Goal: Information Seeking & Learning: Learn about a topic

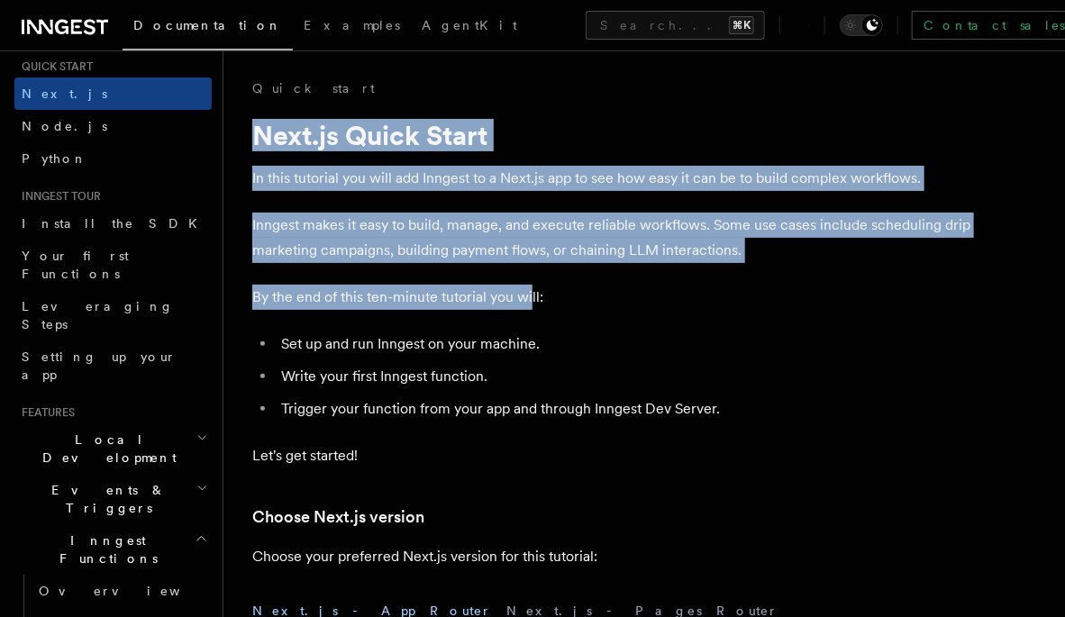
drag, startPoint x: 255, startPoint y: 127, endPoint x: 530, endPoint y: 295, distance: 321.8
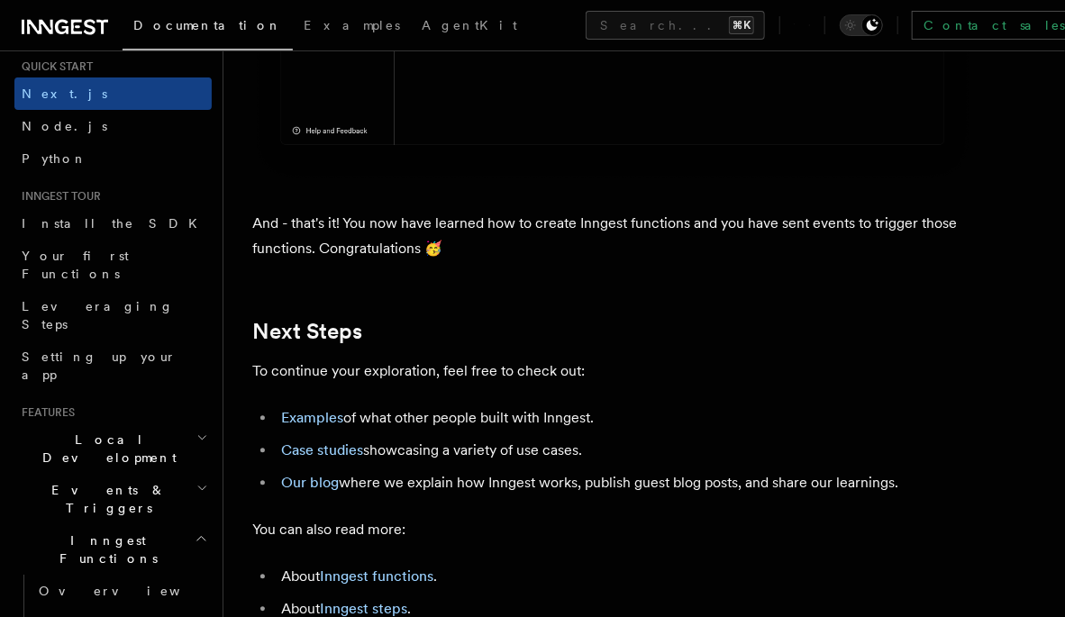
scroll to position [12240, 0]
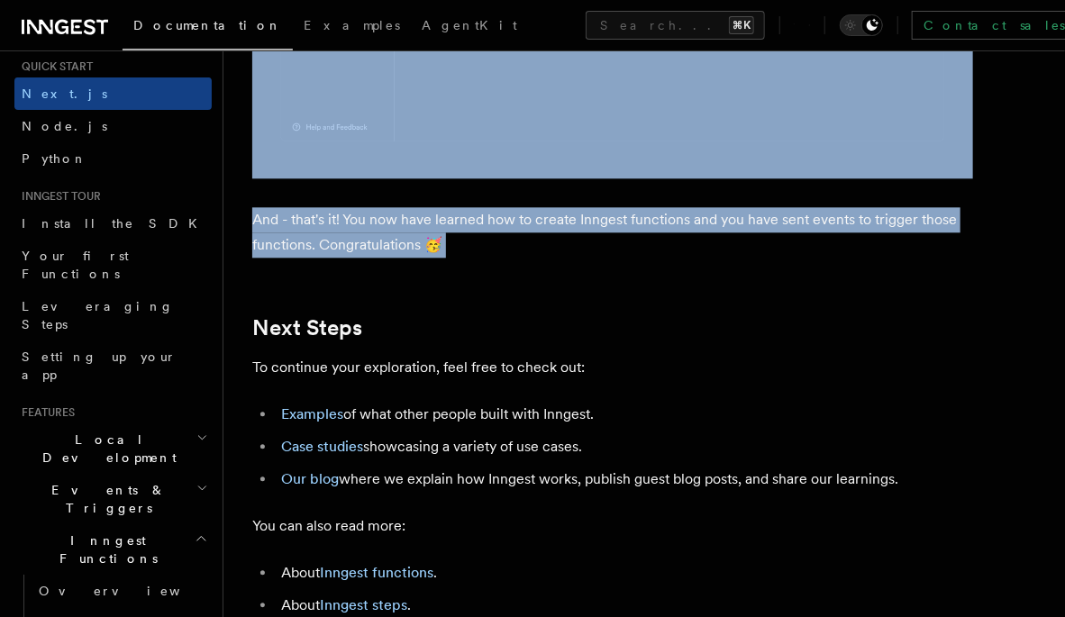
copy article "Next.js Quick Start In this tutorial you will add Inngest to a Next.js app to s…"
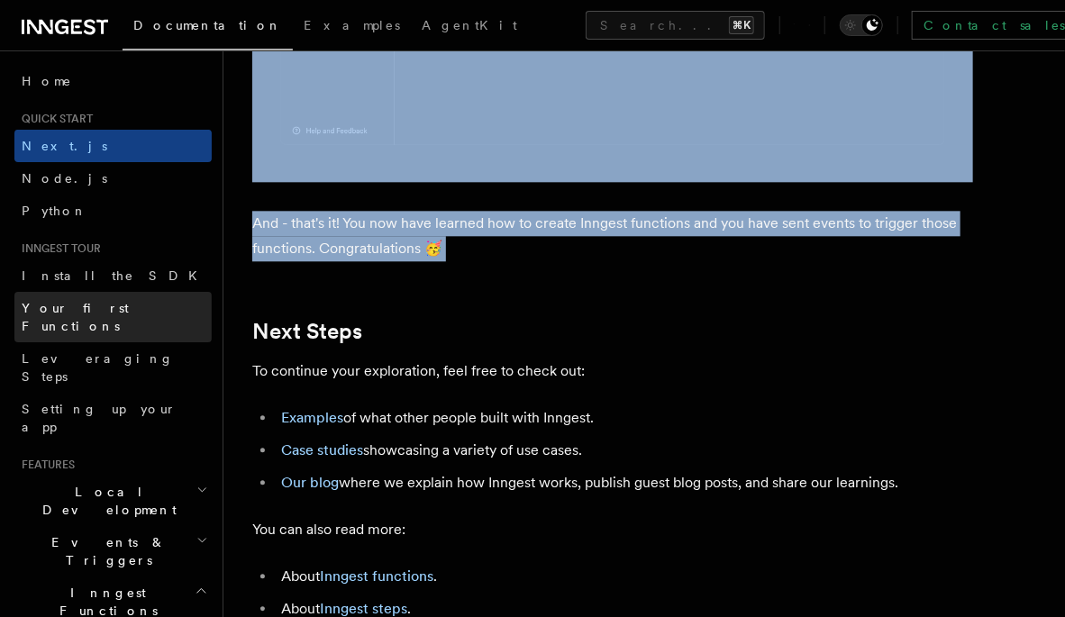
scroll to position [12241, 0]
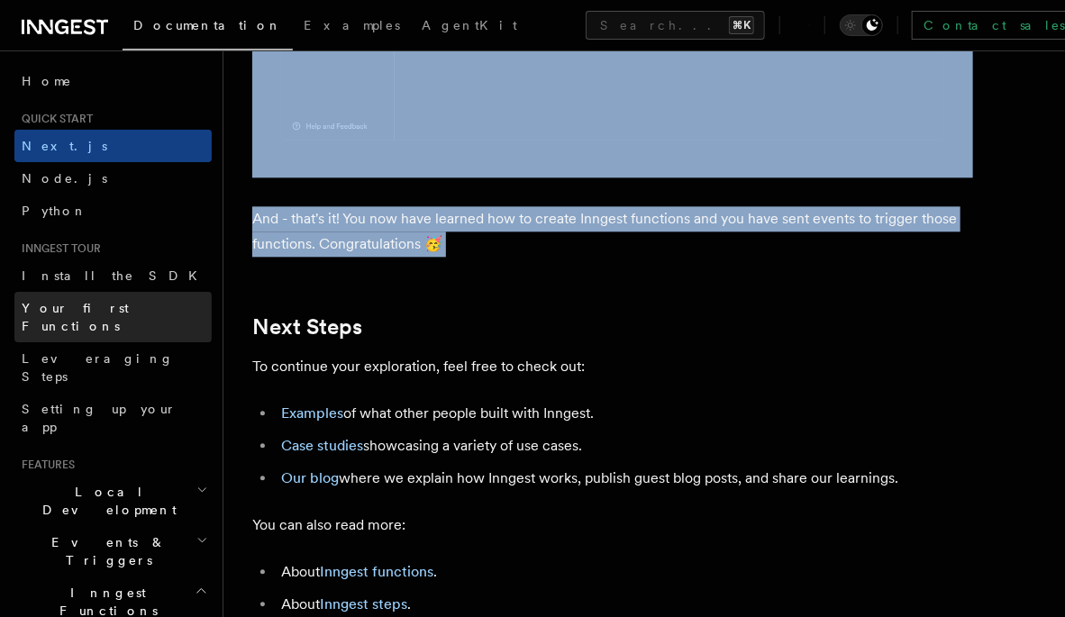
click at [86, 309] on span "Your first Functions" at bounding box center [75, 317] width 107 height 32
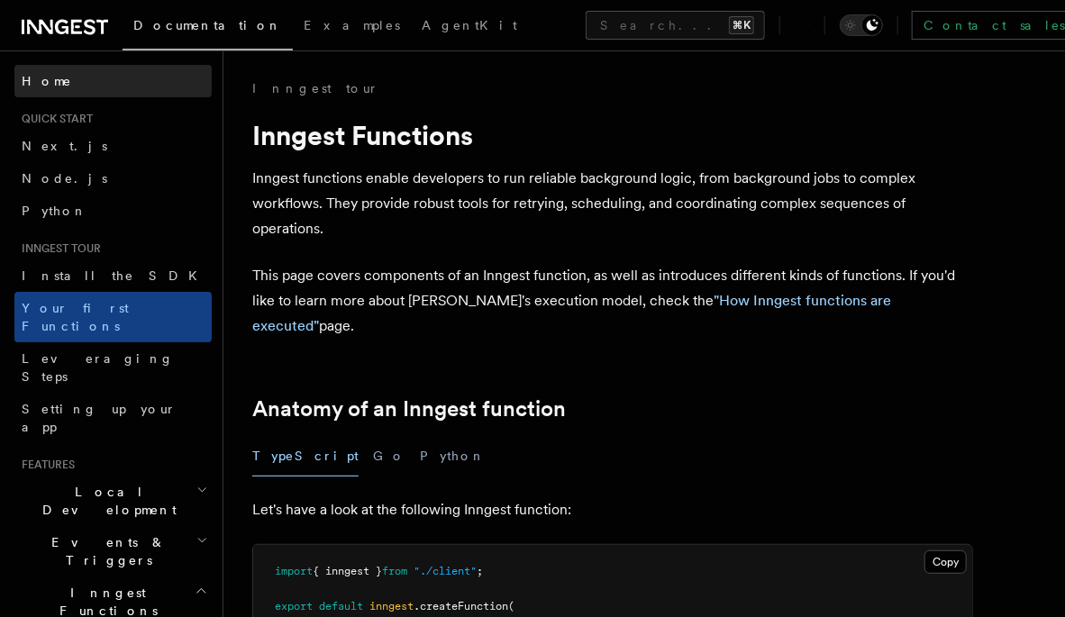
click at [58, 77] on link "Home" at bounding box center [112, 81] width 197 height 32
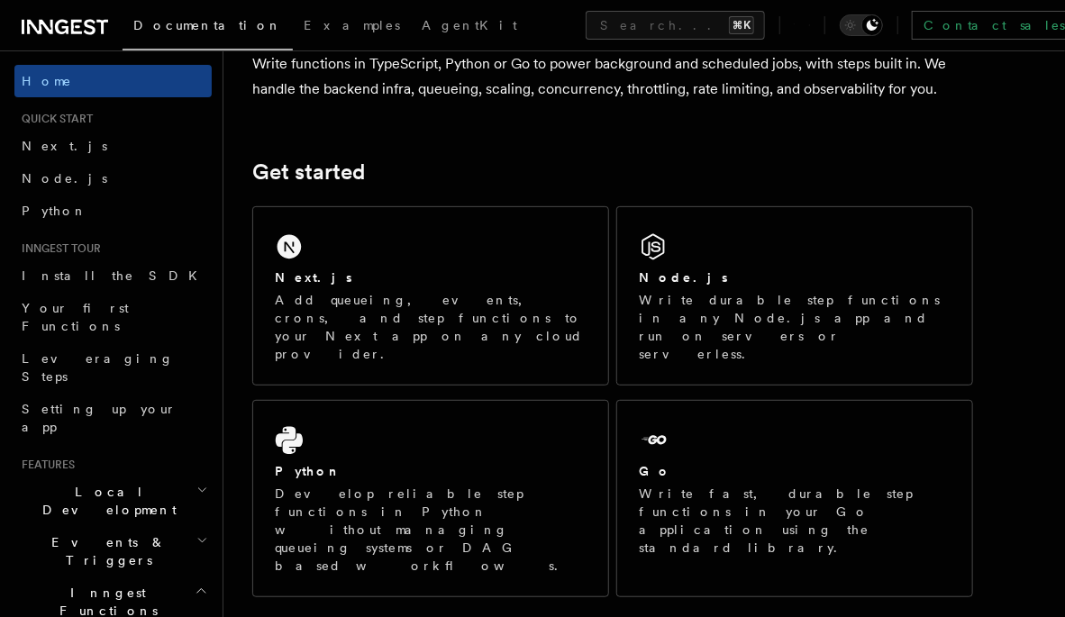
scroll to position [185, 0]
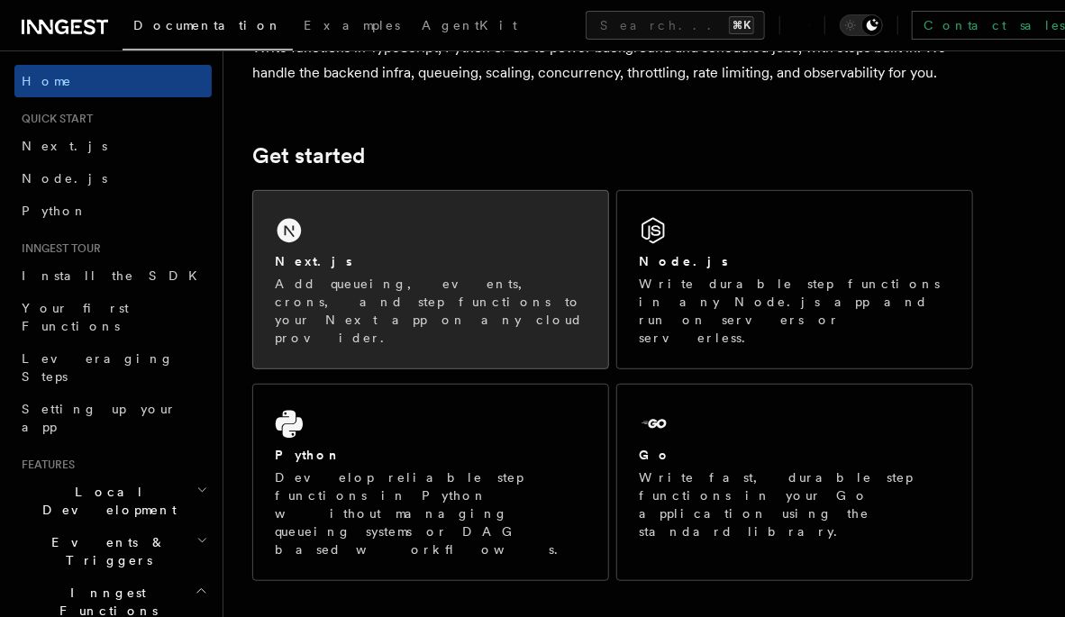
click at [310, 218] on div "Next.js Add queueing, events, crons, and step functions to your Next app on any…" at bounding box center [430, 279] width 355 height 177
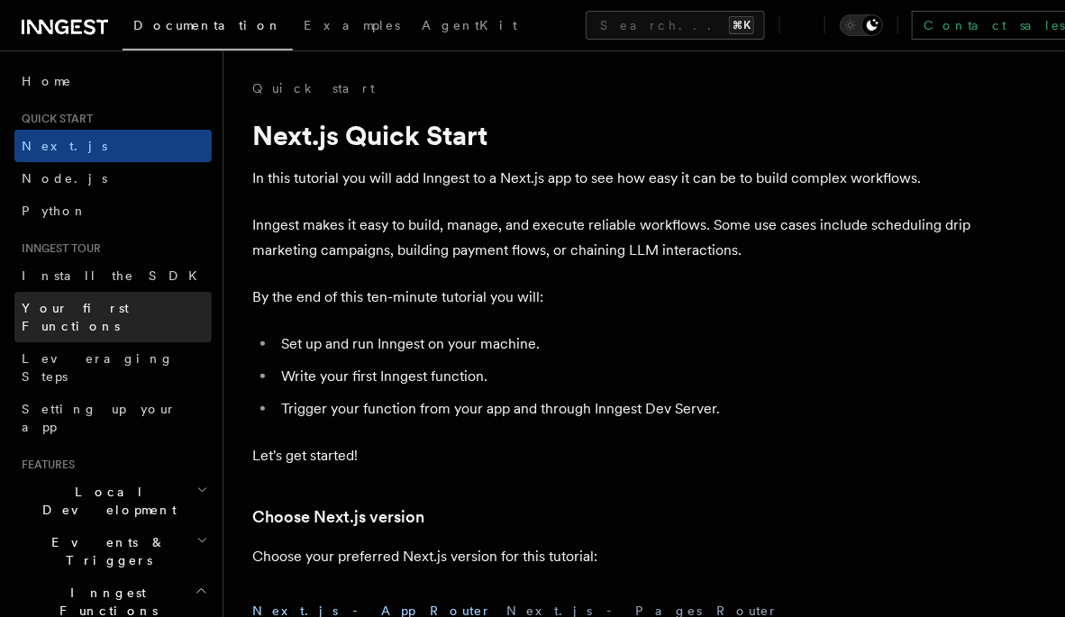
click at [122, 303] on span "Your first Functions" at bounding box center [75, 317] width 107 height 32
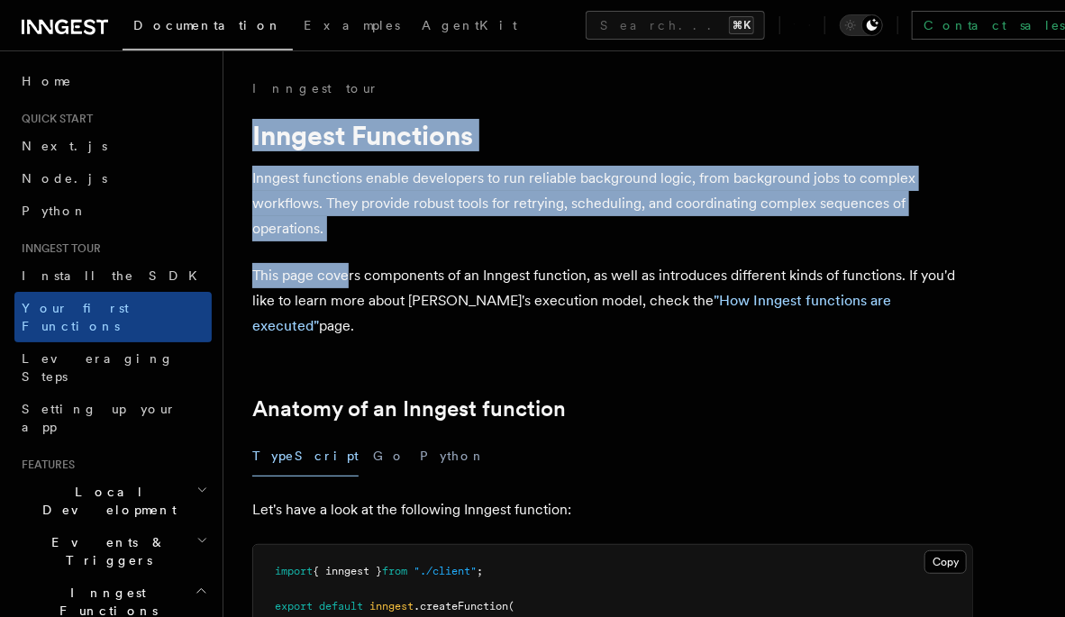
drag, startPoint x: 252, startPoint y: 132, endPoint x: 350, endPoint y: 270, distance: 169.5
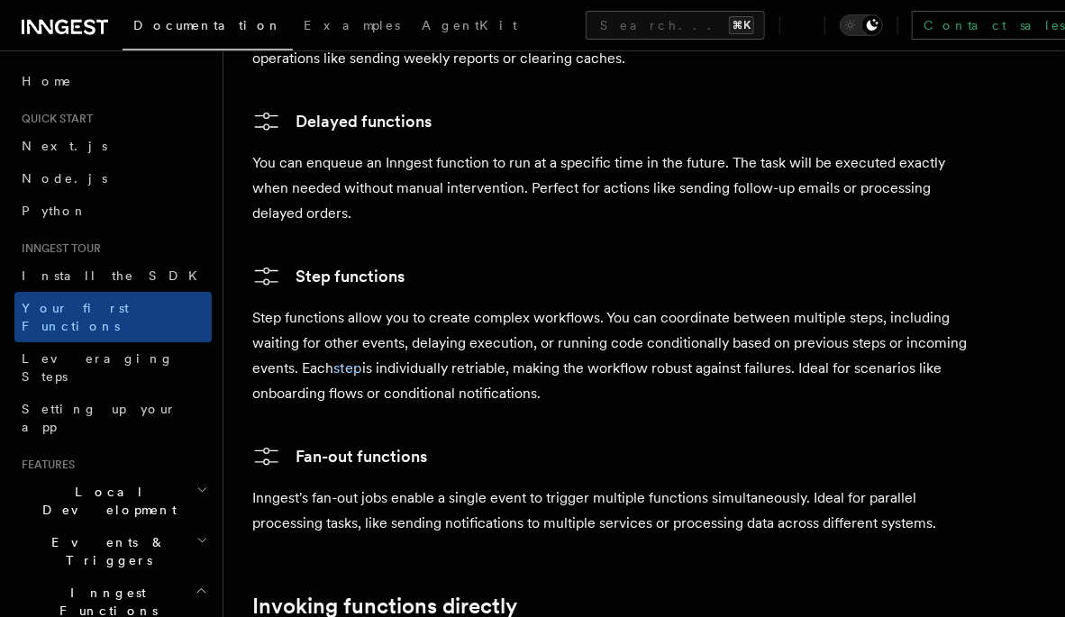
scroll to position [3686, 0]
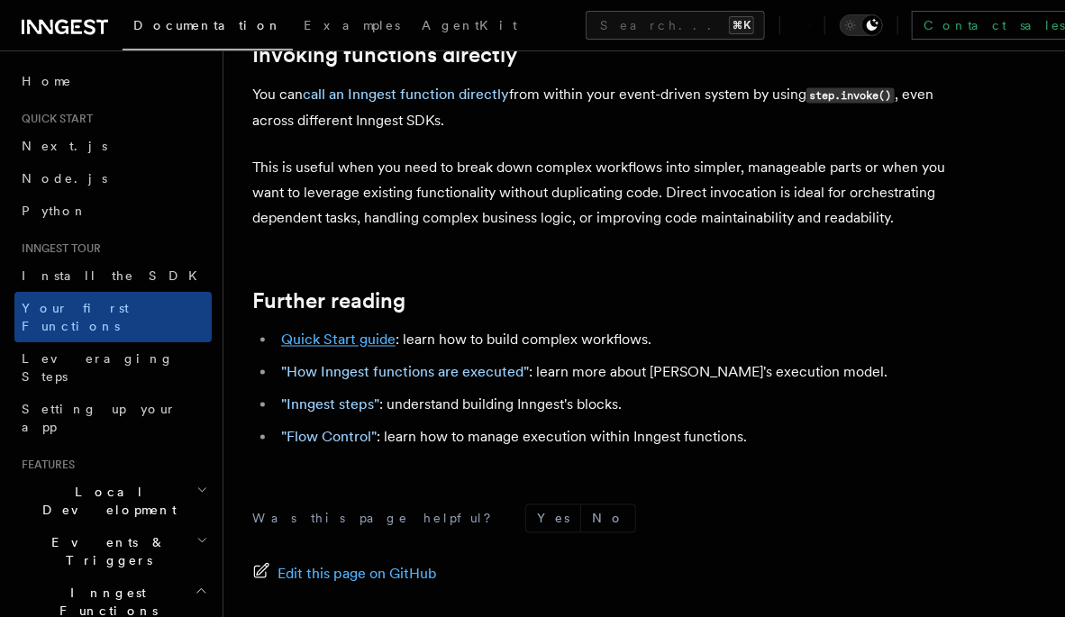
click at [361, 332] on link "Quick Start guide" at bounding box center [338, 340] width 114 height 17
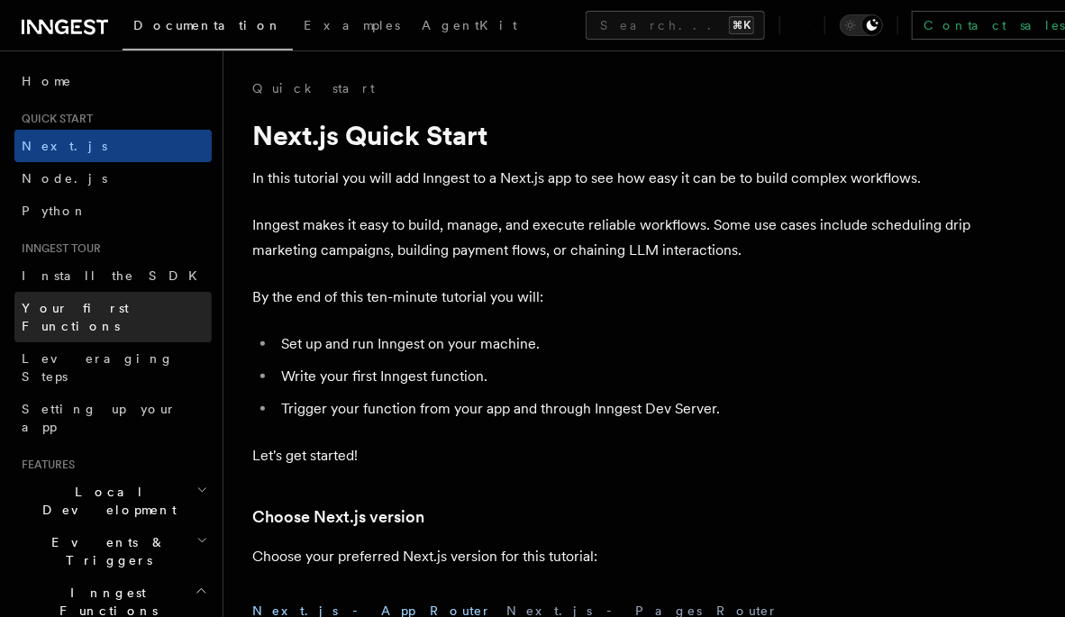
click at [97, 308] on span "Your first Functions" at bounding box center [75, 317] width 107 height 32
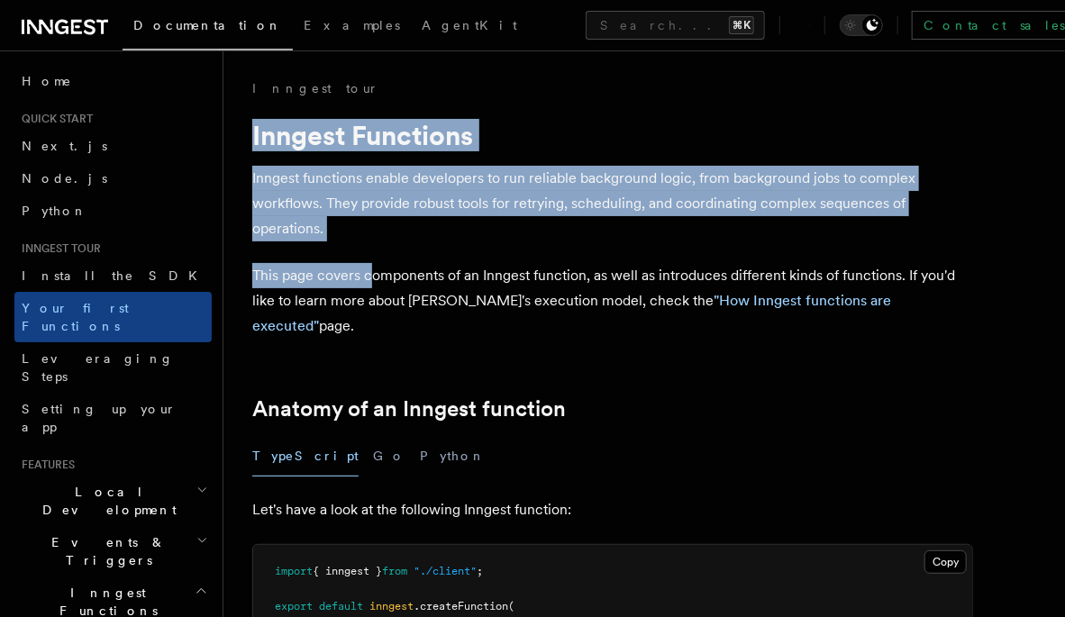
drag, startPoint x: 245, startPoint y: 132, endPoint x: 368, endPoint y: 283, distance: 195.3
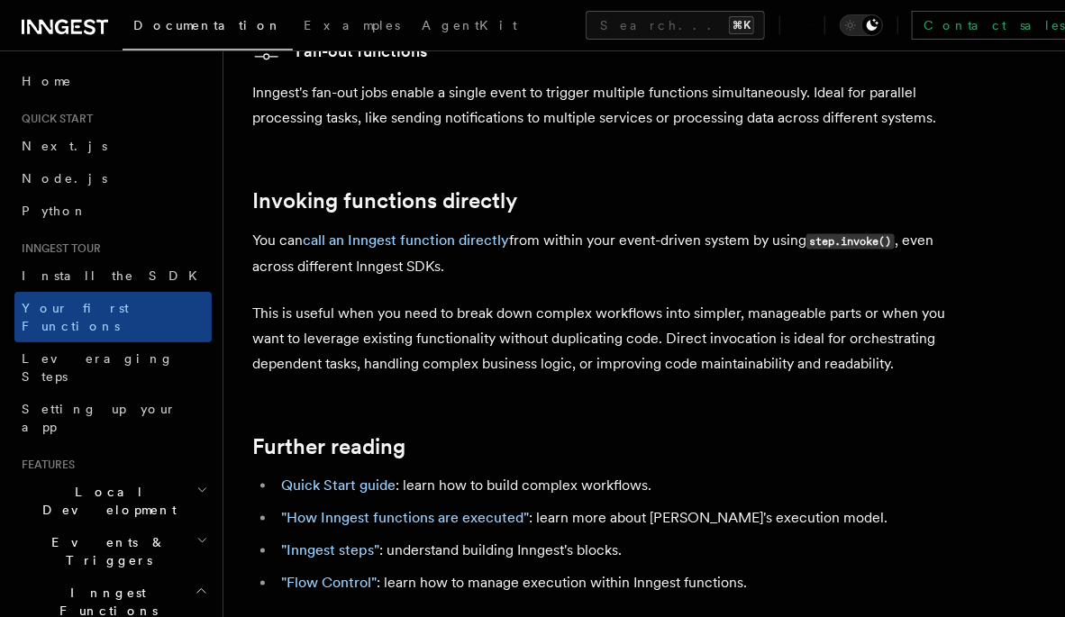
scroll to position [3614, 0]
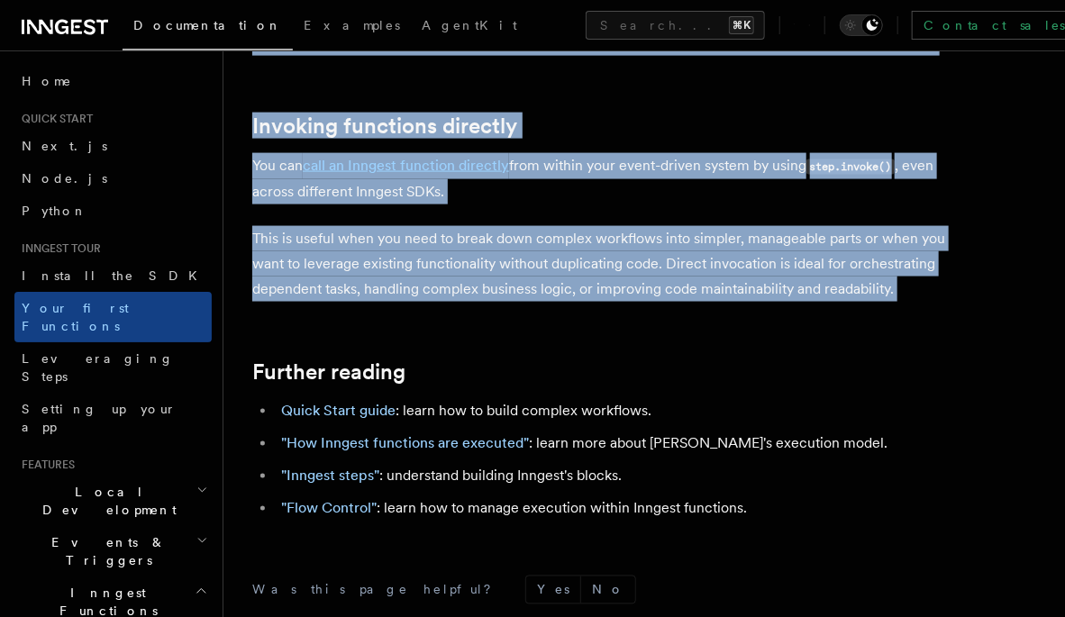
copy article "Inngest Functions Inngest functions enable developers to run reliable backgroun…"
click at [59, 142] on span "Next.js" at bounding box center [65, 146] width 86 height 14
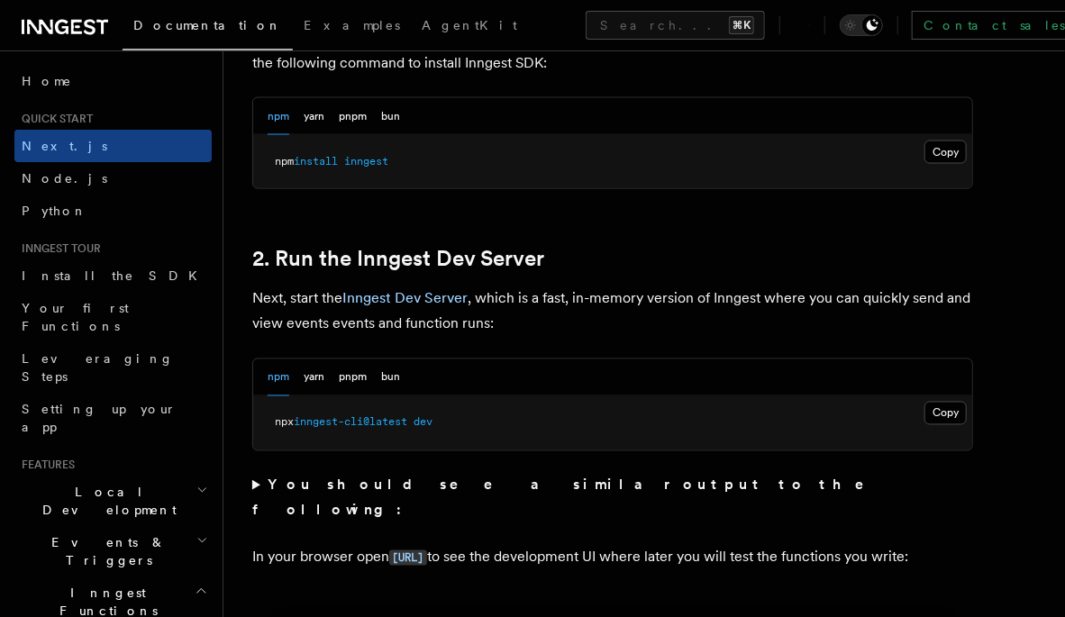
scroll to position [1117, 0]
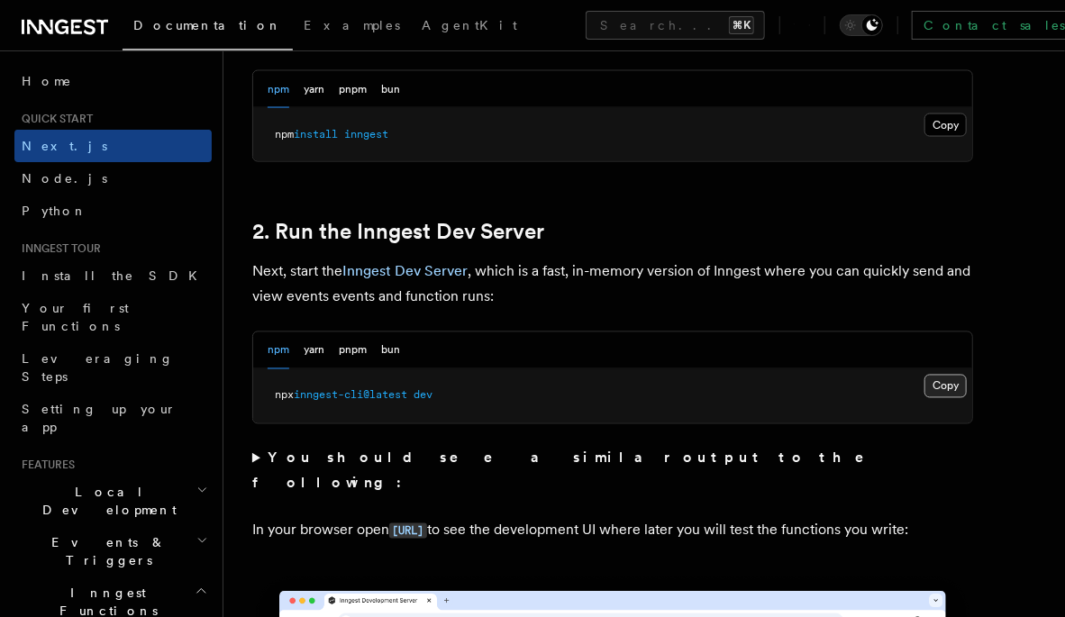
click at [947, 384] on button "Copy Copied" at bounding box center [945, 386] width 42 height 23
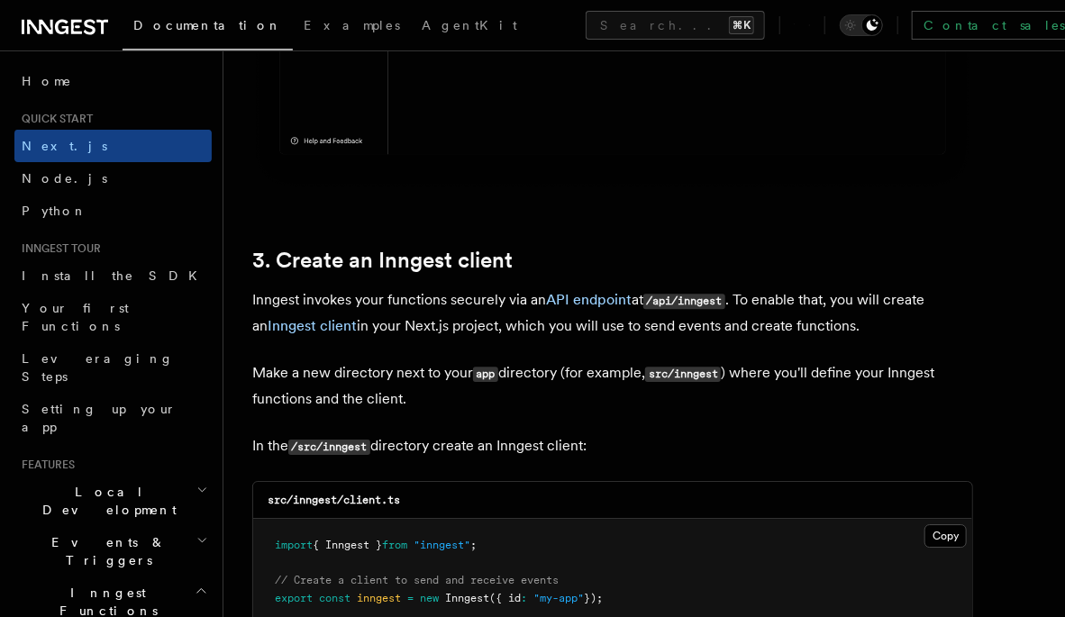
scroll to position [1946, 0]
